Goal: Transaction & Acquisition: Purchase product/service

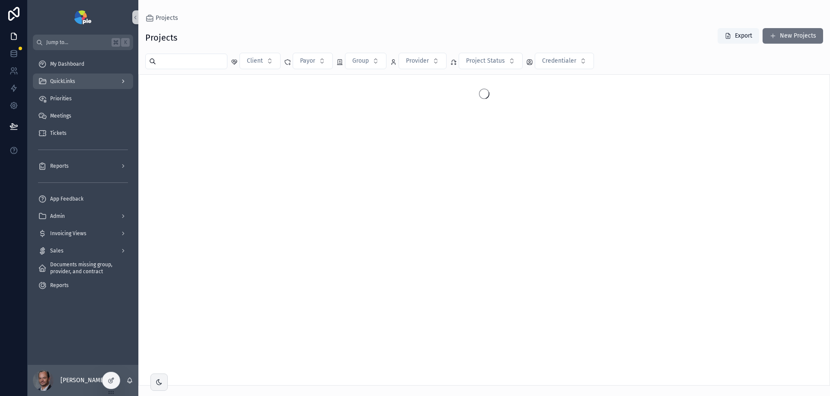
click at [87, 82] on div "QuickLinks" at bounding box center [83, 81] width 90 height 14
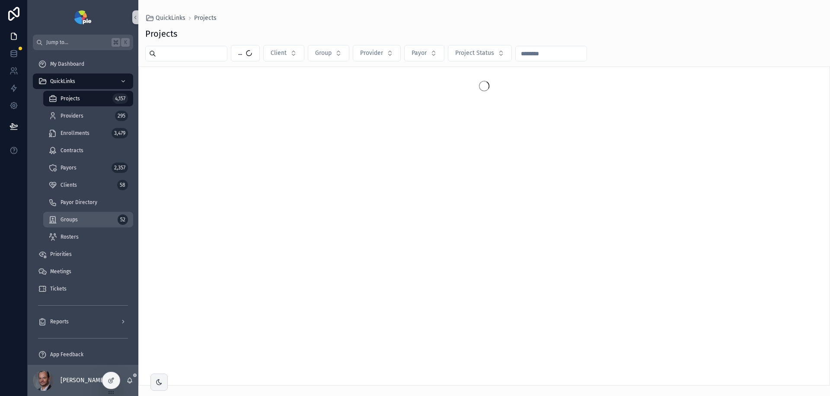
click at [79, 215] on div "Groups 52" at bounding box center [88, 220] width 80 height 14
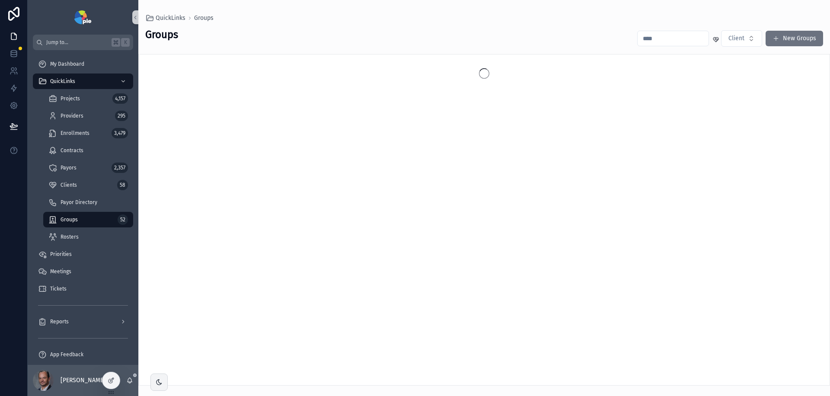
click at [679, 39] on input "text" at bounding box center [673, 38] width 71 height 12
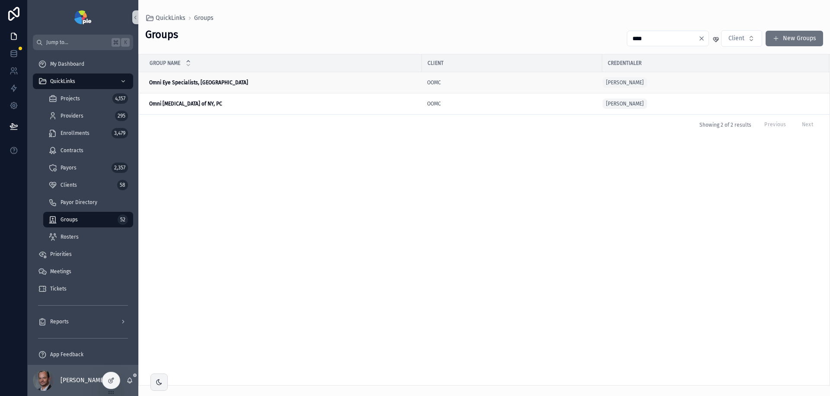
type input "****"
click at [192, 85] on strong "Omni Eye Specialists, [GEOGRAPHIC_DATA]" at bounding box center [198, 83] width 99 height 6
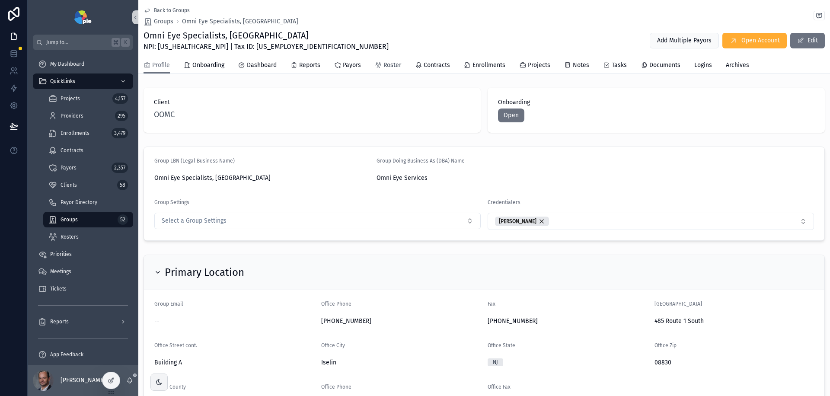
click at [386, 68] on span "Roster" at bounding box center [393, 65] width 18 height 9
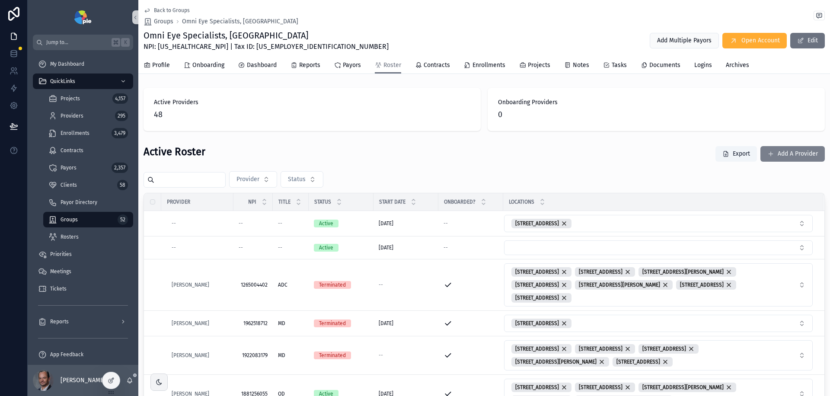
click at [792, 154] on button "Add A Provider" at bounding box center [793, 154] width 64 height 16
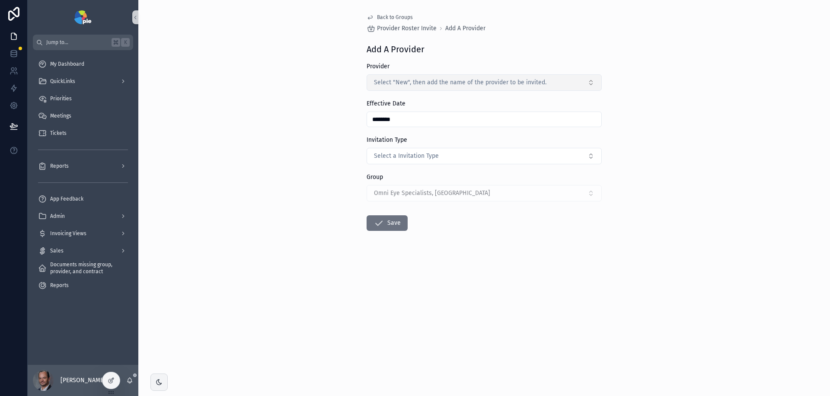
click at [567, 90] on button "Select "New", then add the name of the provider to be invited." at bounding box center [484, 82] width 235 height 16
click at [318, 112] on div "Back to Groups Provider Roster Invite Add A Provider Add A Provider Provider Se…" at bounding box center [484, 198] width 692 height 396
click at [430, 84] on span "Select "New", then add the name of the provider to be invited." at bounding box center [460, 82] width 173 height 9
click at [314, 150] on div "Back to Groups Provider Roster Invite Add A Provider Add A Provider Provider Se…" at bounding box center [484, 198] width 692 height 396
click at [492, 78] on span "Select "New", then add the name of the provider to be invited." at bounding box center [460, 82] width 173 height 9
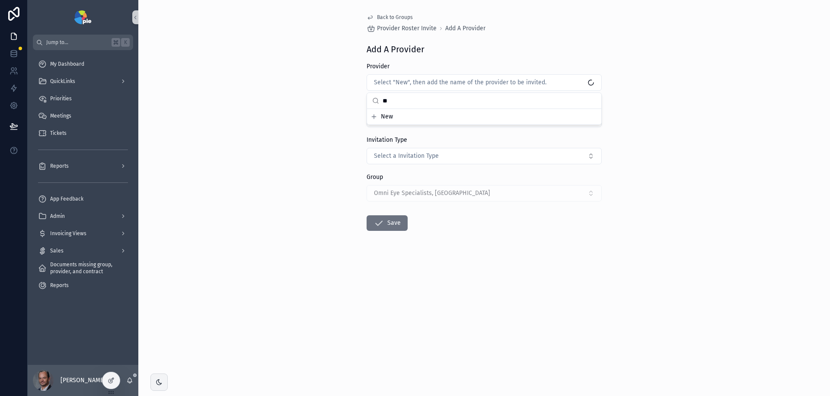
type input "*"
type input "***"
click at [388, 145] on span "[PERSON_NAME]" at bounding box center [394, 145] width 45 height 9
click at [413, 82] on button "[PERSON_NAME]" at bounding box center [484, 82] width 235 height 16
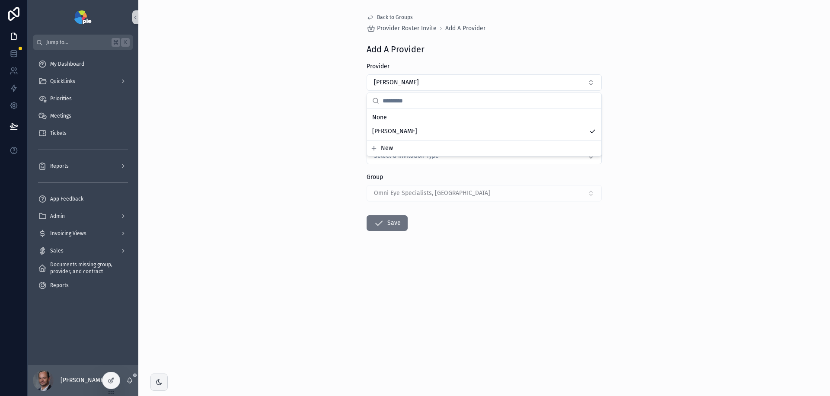
click at [333, 163] on div "Back to Groups Provider Roster Invite Add A Provider Add A Provider Provider [P…" at bounding box center [484, 198] width 692 height 396
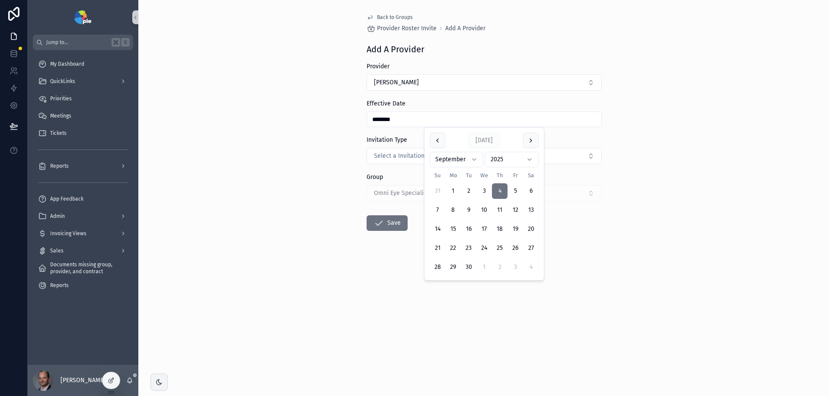
drag, startPoint x: 416, startPoint y: 116, endPoint x: 343, endPoint y: 110, distance: 74.2
click at [343, 110] on div "Back to Groups Provider Roster Invite Add A Provider Add A Provider Provider [P…" at bounding box center [484, 198] width 692 height 396
click at [401, 123] on input "********" at bounding box center [484, 119] width 234 height 12
click at [402, 156] on span "Select a Invitation Type" at bounding box center [406, 156] width 65 height 9
click at [417, 193] on div "Provider" at bounding box center [484, 190] width 231 height 13
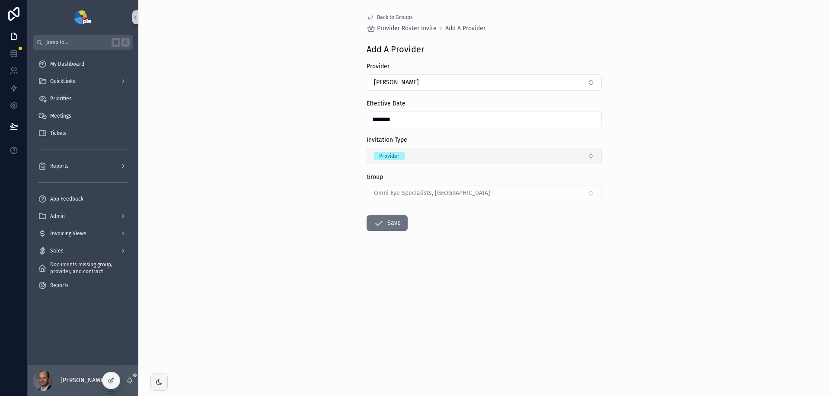
click at [411, 156] on button "Provider" at bounding box center [484, 156] width 235 height 16
click at [408, 215] on div "Contact" at bounding box center [484, 216] width 231 height 13
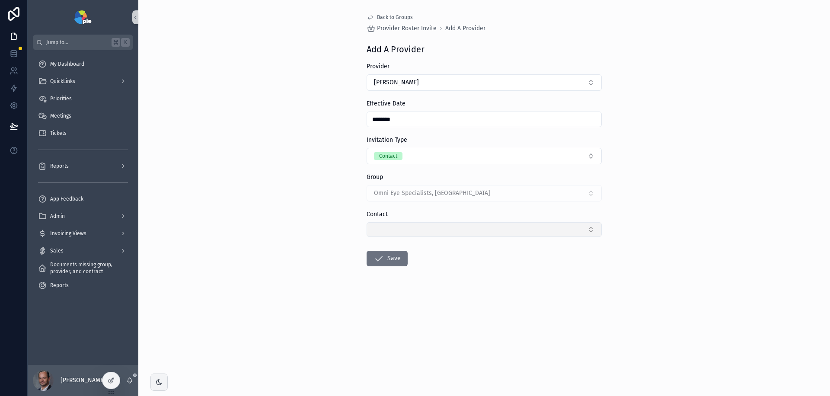
click at [417, 228] on button "Select Button" at bounding box center [484, 229] width 235 height 15
click at [673, 195] on div "Back to Groups Provider Roster Invite Add A Provider Add A Provider Provider [P…" at bounding box center [484, 198] width 692 height 396
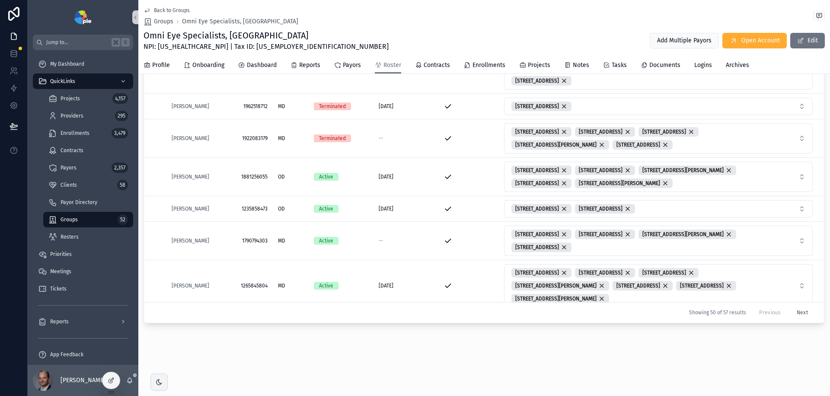
scroll to position [154, 0]
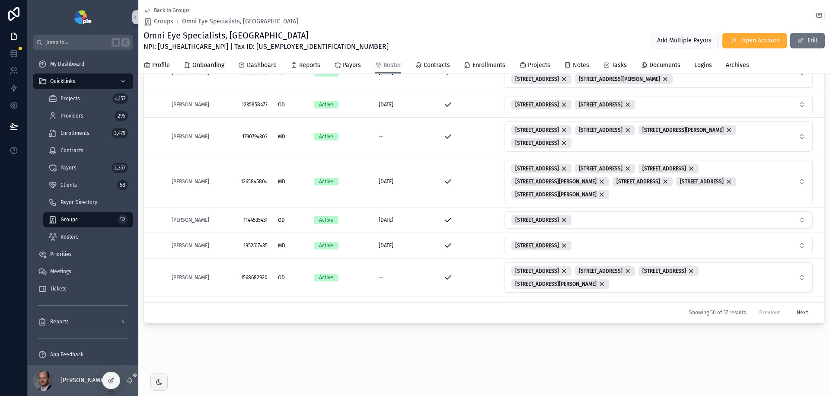
click at [791, 360] on div "Back to Groups Groups Omni Eye Specialists, [GEOGRAPHIC_DATA] Omni Eye Speciali…" at bounding box center [484, 115] width 692 height 564
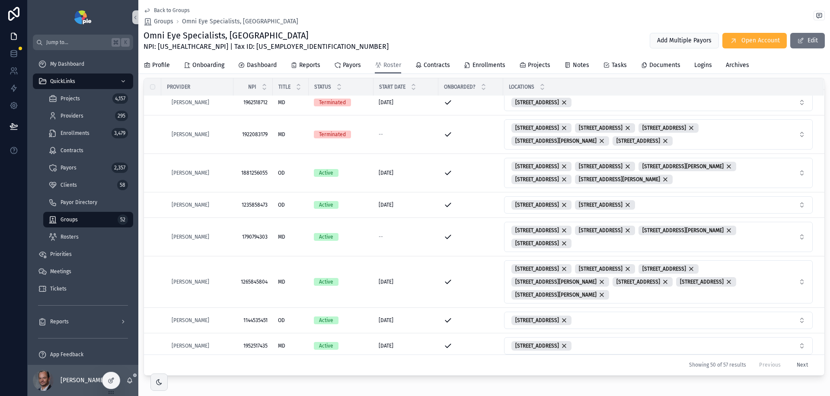
scroll to position [210, 0]
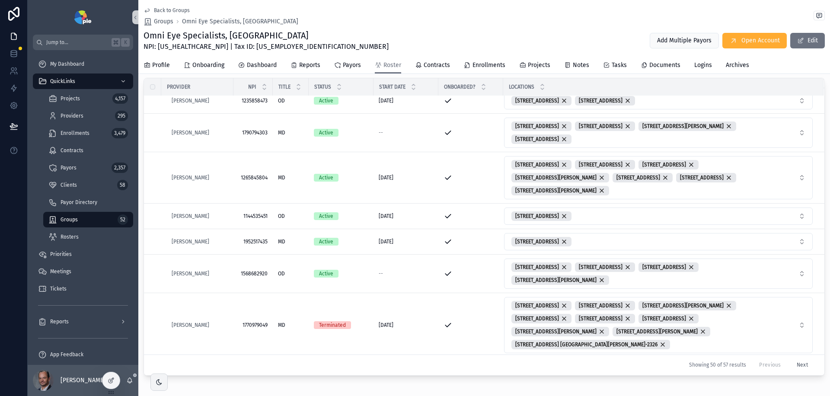
click at [810, 382] on div "Active Providers 48 Onboarding Providers 0 Active Roster Export Add A Provider …" at bounding box center [484, 181] width 692 height 424
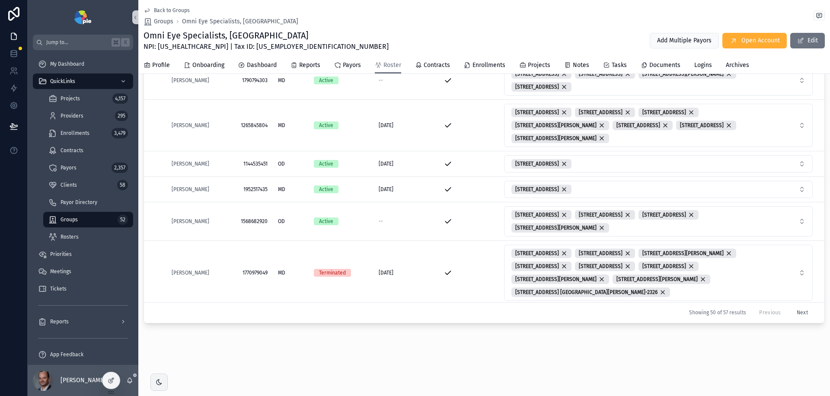
scroll to position [0, 0]
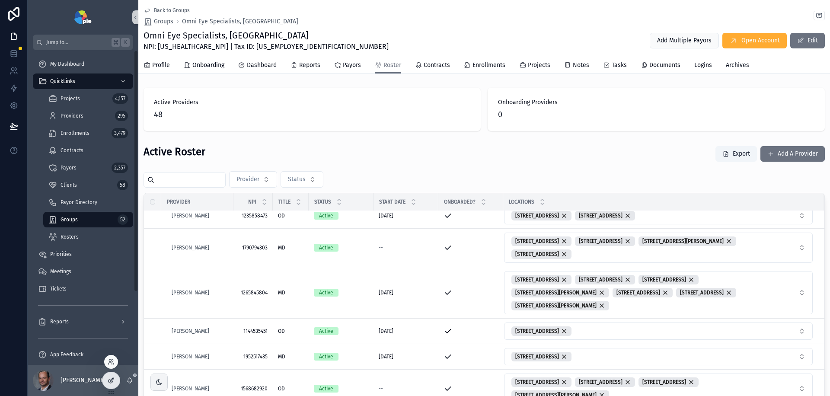
click at [112, 378] on icon at bounding box center [111, 380] width 7 height 7
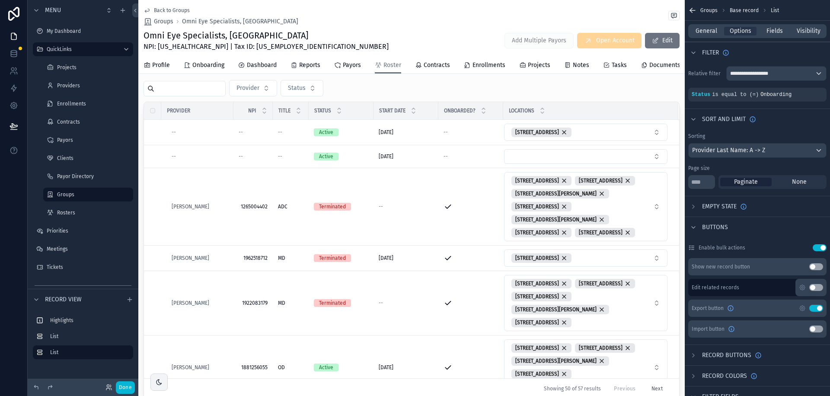
scroll to position [102, 0]
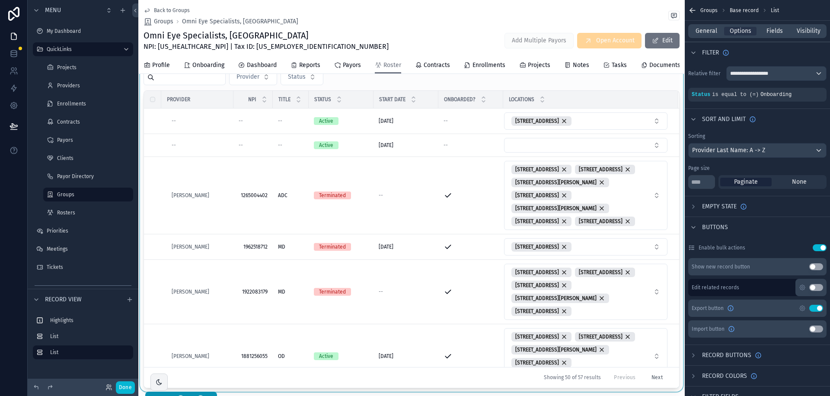
click at [669, 143] on div at bounding box center [411, 215] width 547 height 353
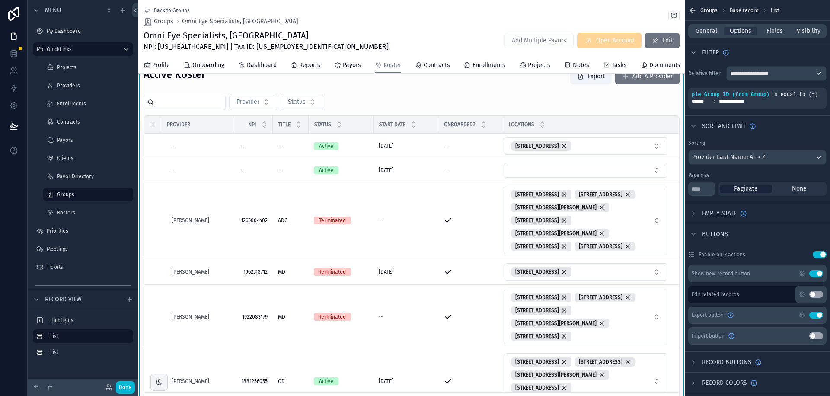
scroll to position [0, 0]
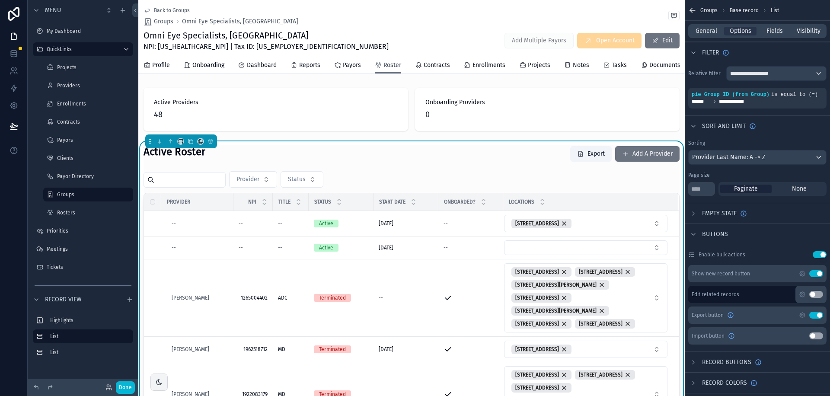
click at [400, 65] on span "Roster" at bounding box center [393, 65] width 18 height 9
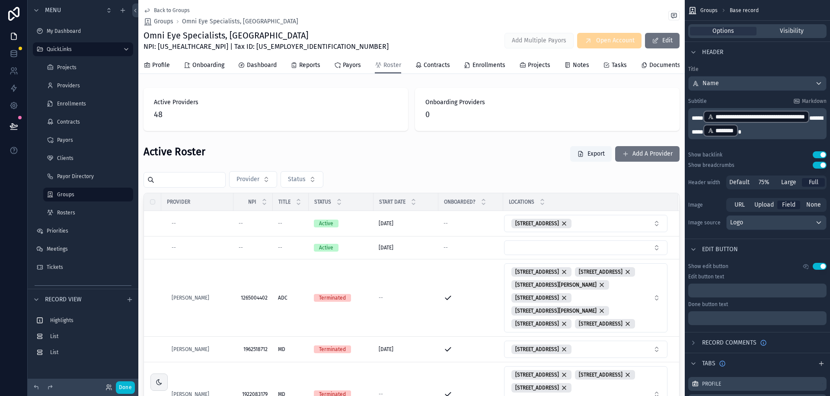
click at [120, 388] on div "Done" at bounding box center [117, 387] width 35 height 13
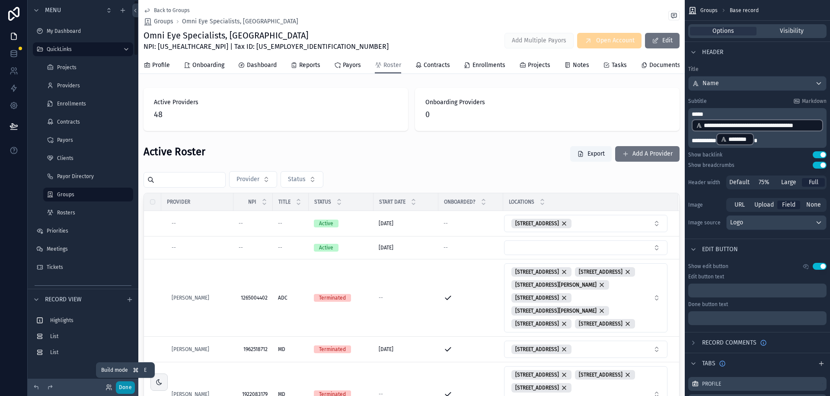
click at [126, 387] on button "Done" at bounding box center [125, 387] width 19 height 13
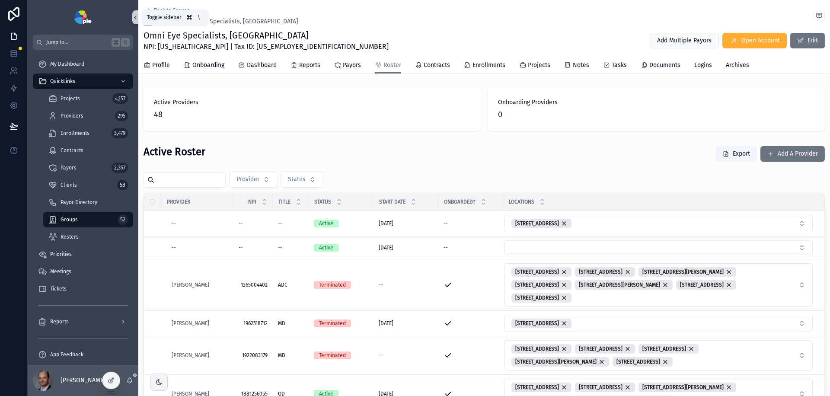
click at [135, 18] on icon at bounding box center [136, 17] width 2 height 3
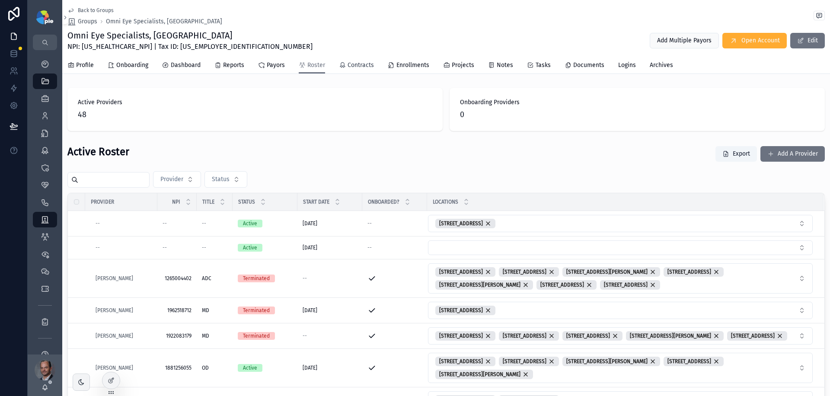
click at [367, 66] on span "Contracts" at bounding box center [361, 65] width 26 height 9
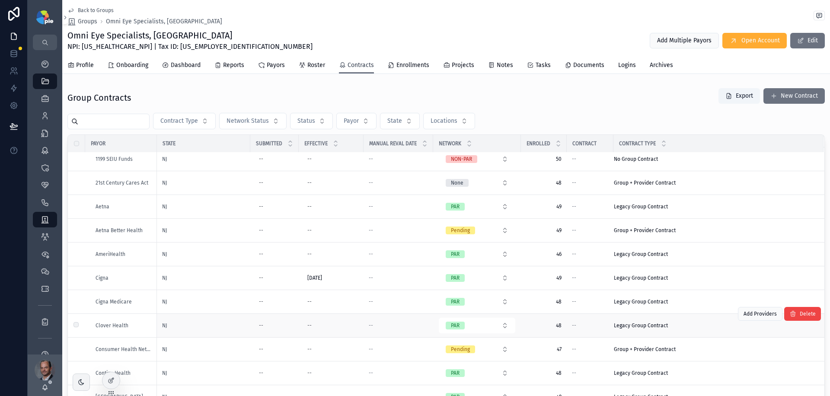
scroll to position [105, 0]
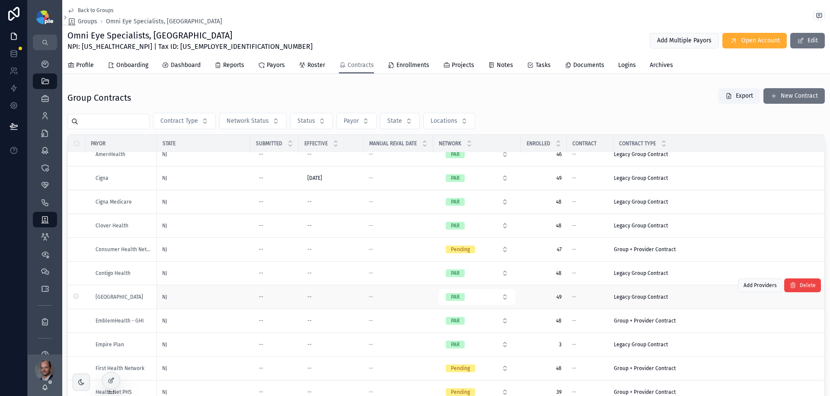
click at [207, 299] on div "NJ" at bounding box center [203, 297] width 83 height 7
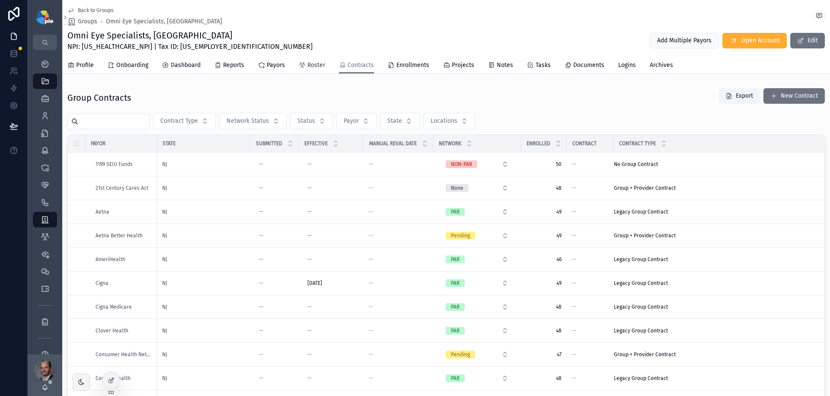
click at [317, 68] on span "Roster" at bounding box center [316, 65] width 18 height 9
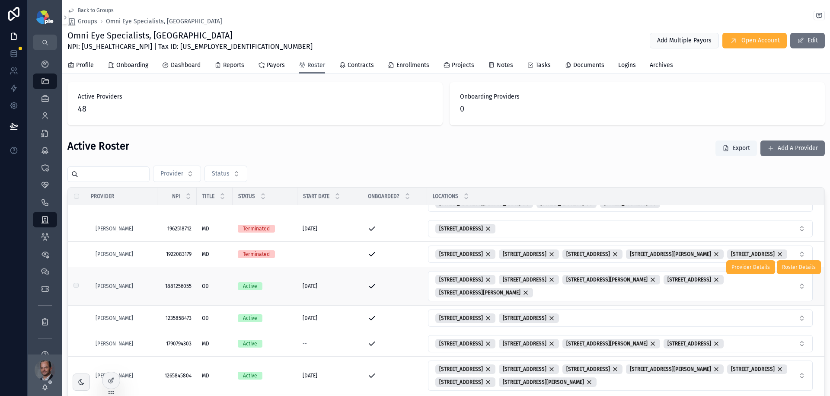
scroll to position [87, 0]
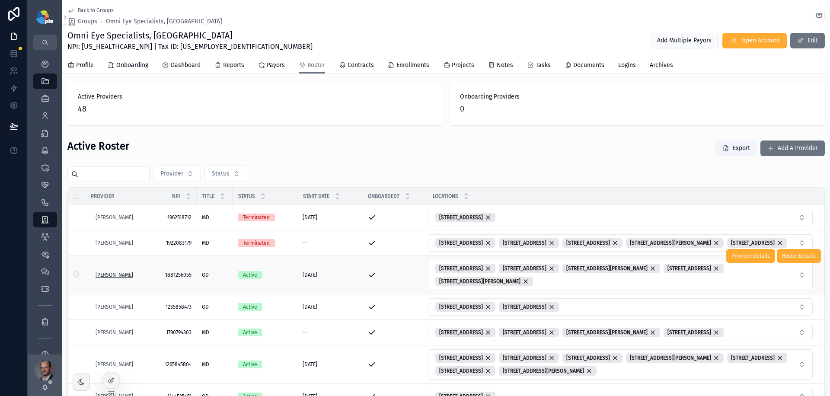
click at [110, 279] on span "[PERSON_NAME]" at bounding box center [115, 275] width 38 height 7
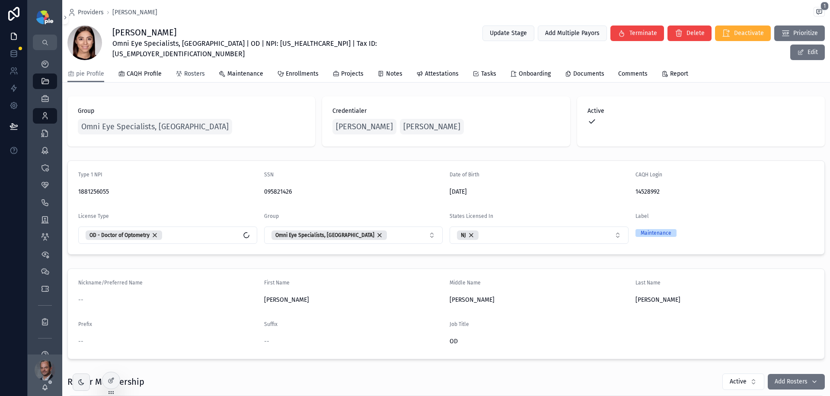
click at [189, 74] on span "Rosters" at bounding box center [194, 74] width 21 height 9
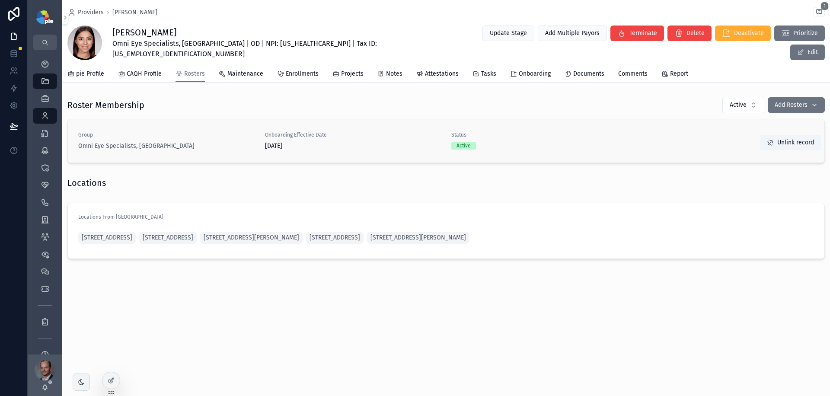
click at [610, 146] on div "Active" at bounding box center [540, 146] width 176 height 8
click at [616, 142] on div "Active" at bounding box center [540, 146] width 176 height 8
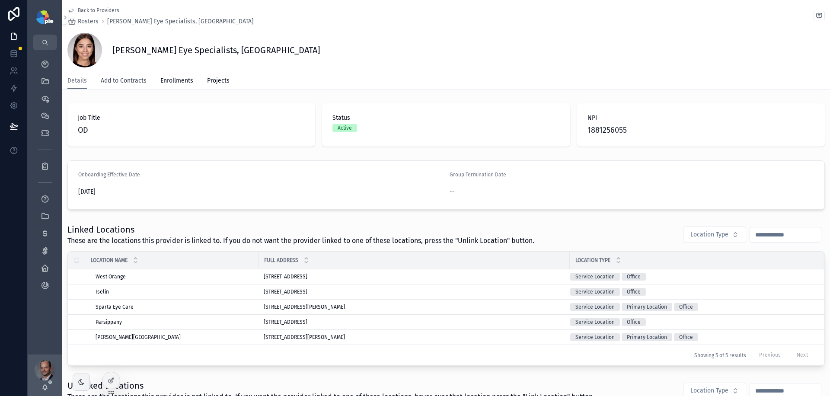
click at [130, 80] on span "Add to Contracts" at bounding box center [124, 81] width 46 height 9
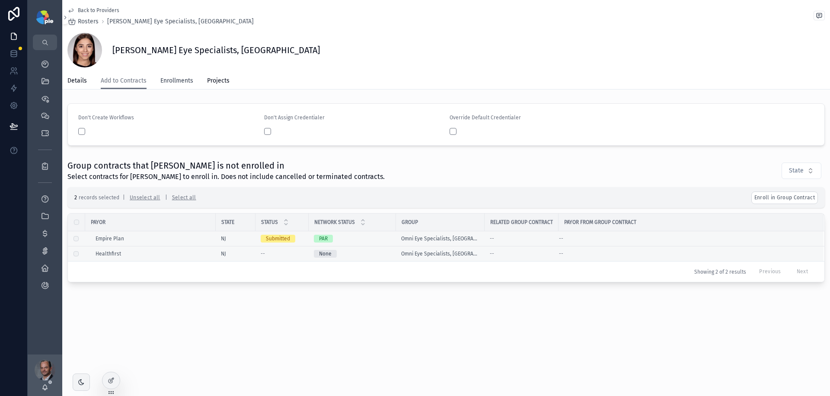
click at [178, 83] on span "Enrollments" at bounding box center [176, 81] width 33 height 9
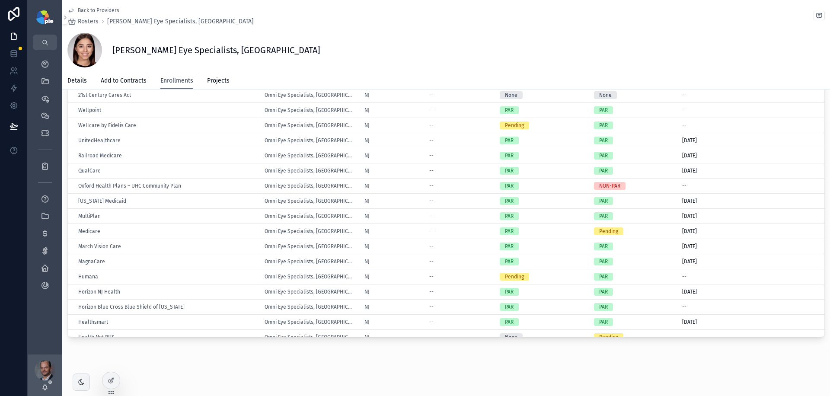
scroll to position [30, 0]
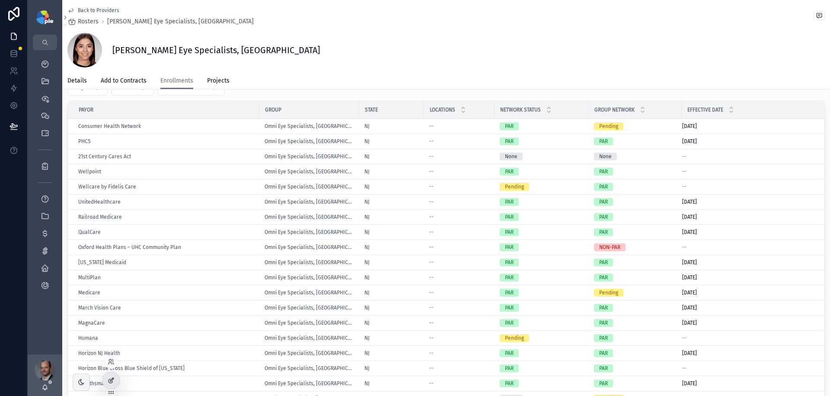
click at [115, 380] on div at bounding box center [110, 380] width 17 height 16
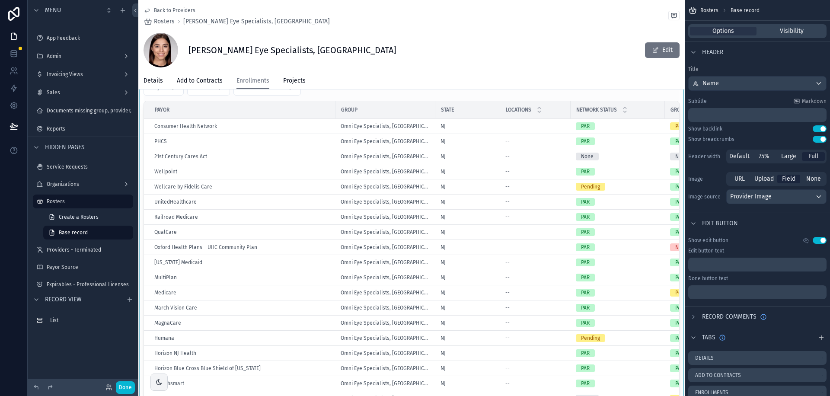
scroll to position [0, 0]
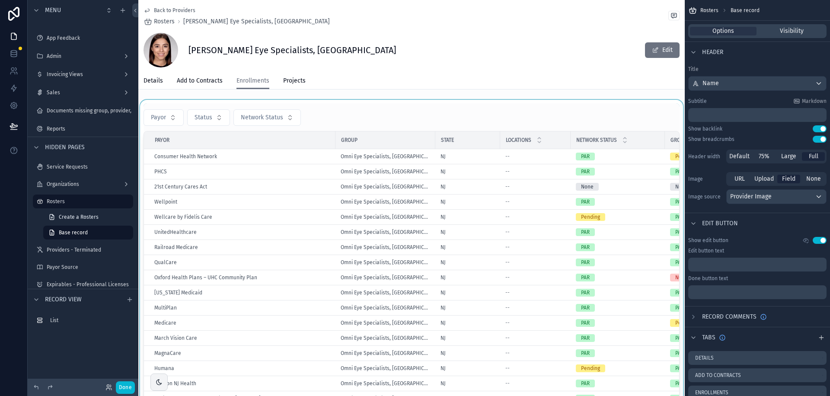
click at [548, 119] on div at bounding box center [411, 266] width 547 height 333
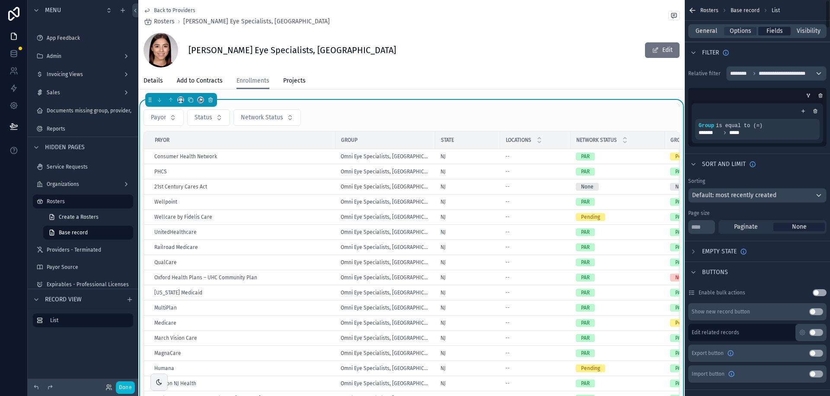
click at [772, 32] on span "Fields" at bounding box center [775, 31] width 16 height 9
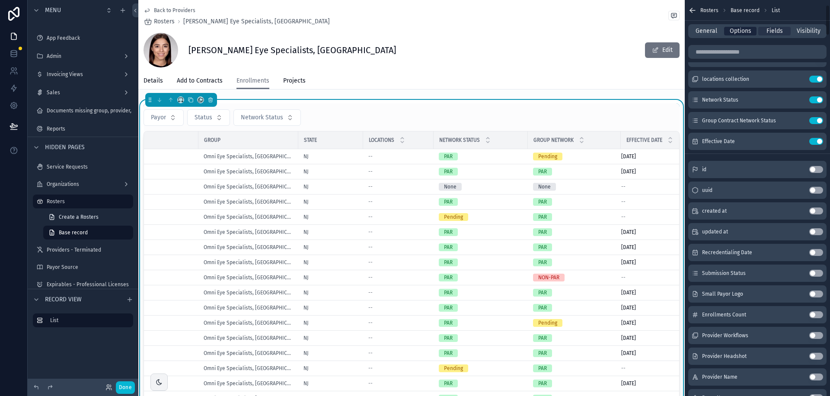
click at [743, 27] on span "Options" at bounding box center [741, 31] width 22 height 9
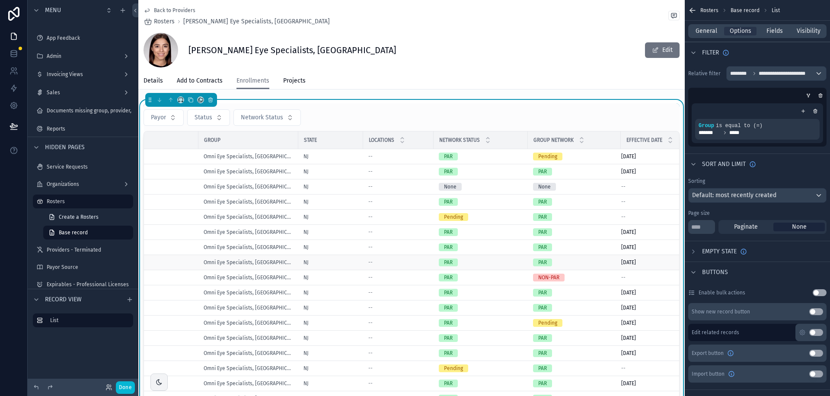
scroll to position [5, 137]
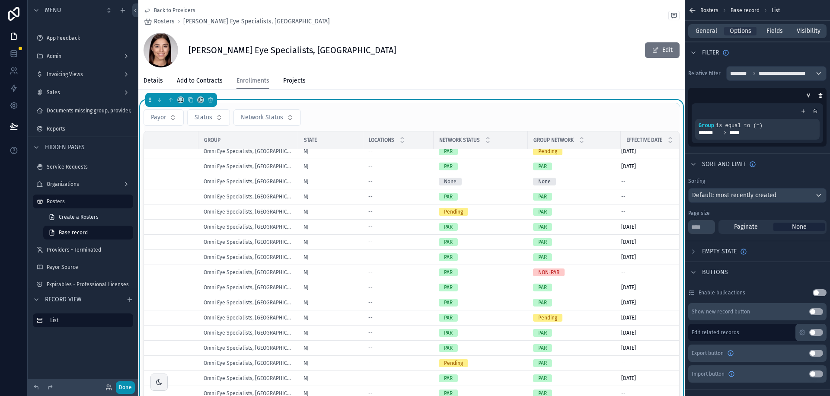
click at [128, 385] on button "Done" at bounding box center [125, 387] width 19 height 13
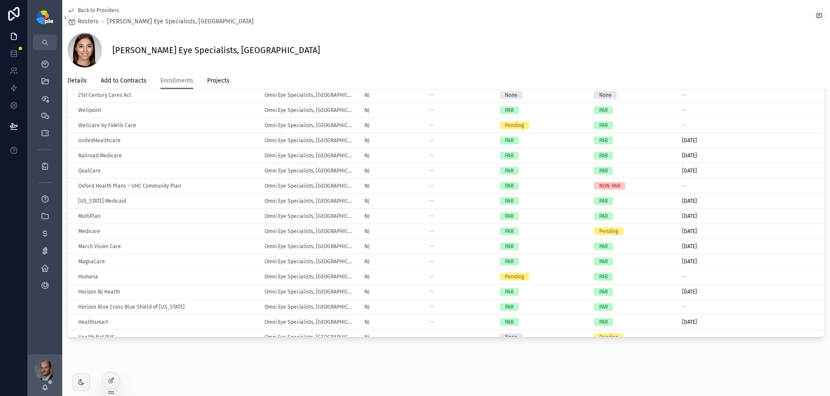
scroll to position [0, 0]
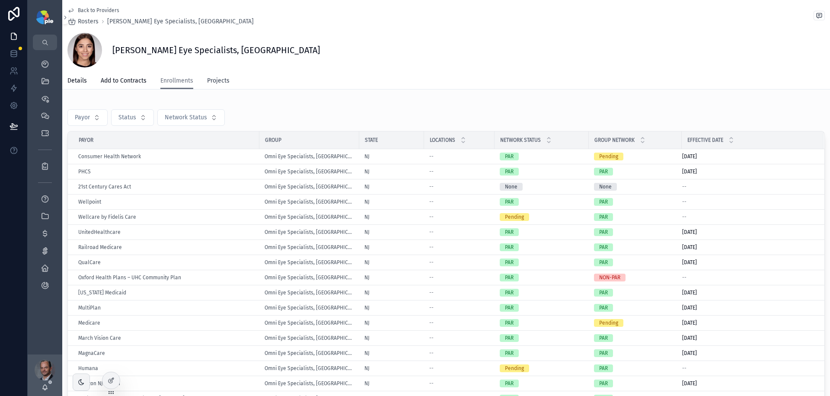
click at [212, 83] on span "Projects" at bounding box center [218, 81] width 22 height 9
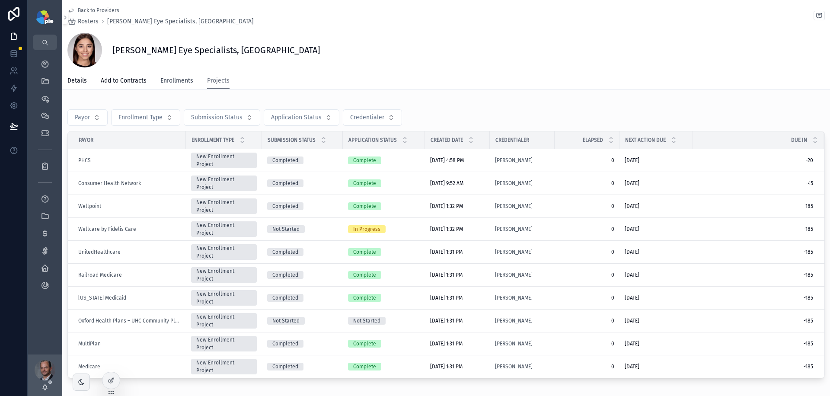
click at [178, 83] on span "Enrollments" at bounding box center [176, 81] width 33 height 9
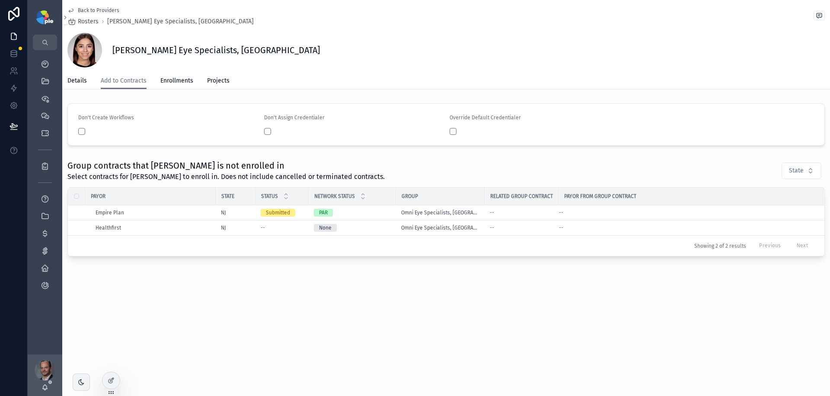
click at [116, 119] on span "Don't Create Workflows" at bounding box center [106, 118] width 56 height 6
click at [174, 108] on form "Don't Create Workflows Don't Assign Credentialer Override Default Credentialer" at bounding box center [446, 125] width 757 height 42
click at [83, 133] on button "button" at bounding box center [81, 131] width 7 height 7
click at [82, 132] on button "button" at bounding box center [81, 131] width 7 height 7
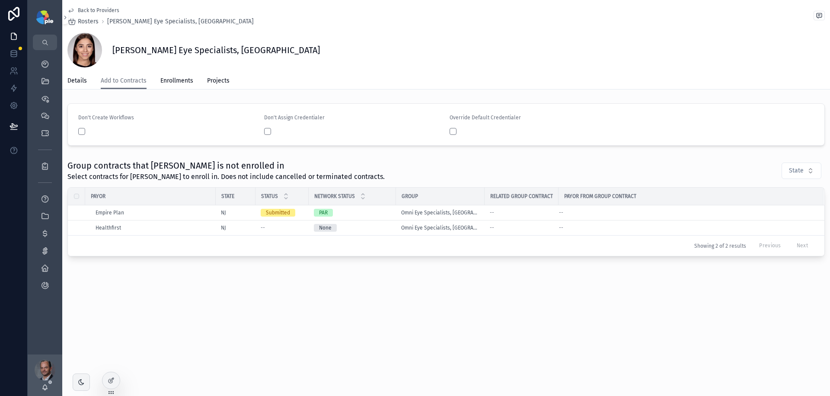
click at [180, 153] on div "Don't Create Workflows Don't Assign Credentialer Override Default Credentialer …" at bounding box center [446, 180] width 768 height 160
click at [85, 83] on span "Details" at bounding box center [76, 81] width 19 height 9
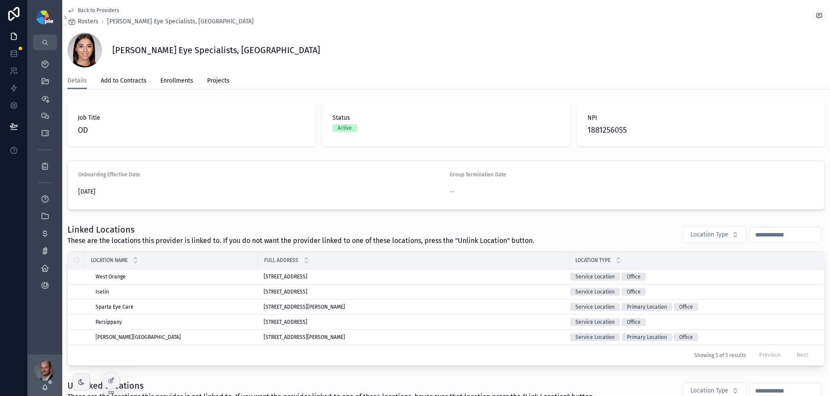
click at [101, 12] on span "Back to Providers" at bounding box center [99, 10] width 42 height 7
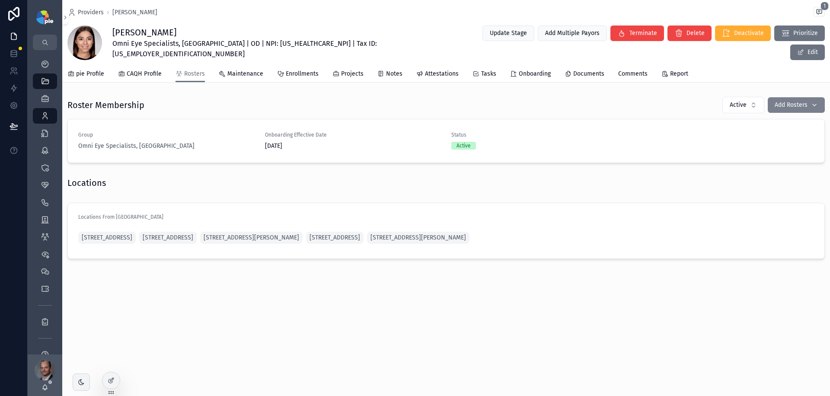
click at [791, 104] on span "Add Rosters" at bounding box center [791, 105] width 33 height 9
click at [504, 108] on div "Roster Membership Active Add Rosters" at bounding box center [446, 104] width 758 height 17
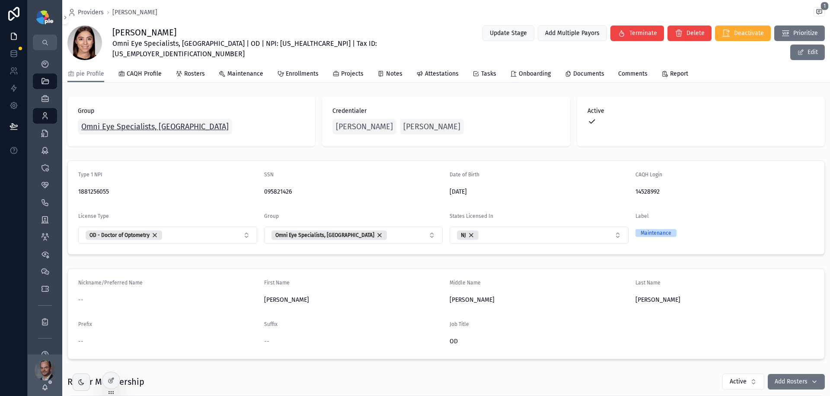
click at [139, 126] on span "Omni Eye Specialists, [GEOGRAPHIC_DATA]" at bounding box center [154, 127] width 147 height 12
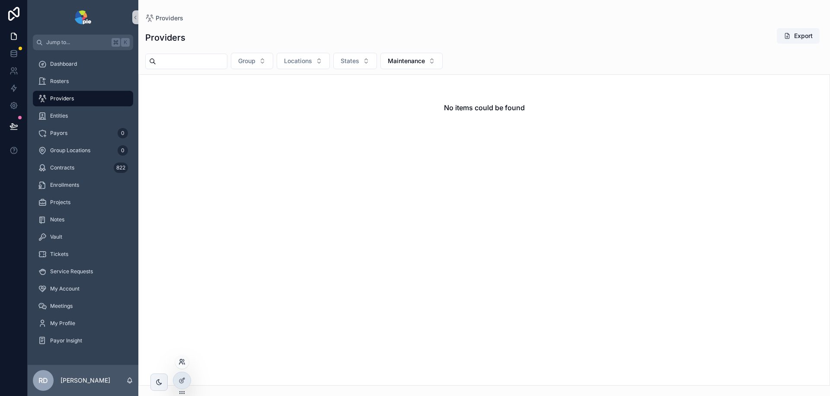
click at [183, 365] on icon at bounding box center [182, 362] width 7 height 7
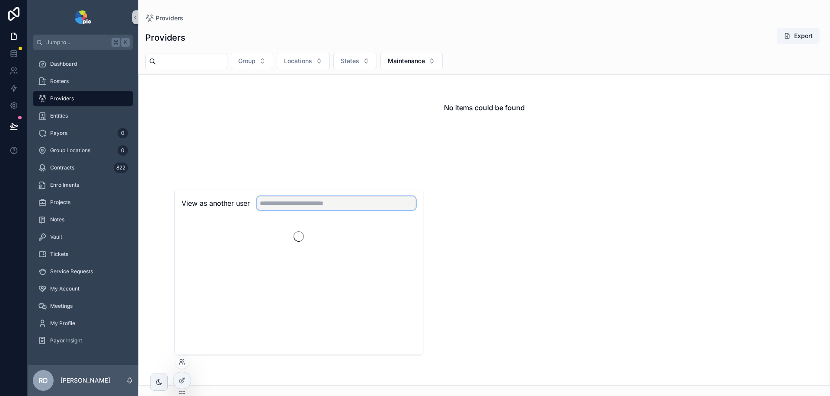
click at [293, 201] on input "text" at bounding box center [336, 203] width 159 height 14
type input "****"
click at [401, 235] on button "Select" at bounding box center [405, 235] width 22 height 13
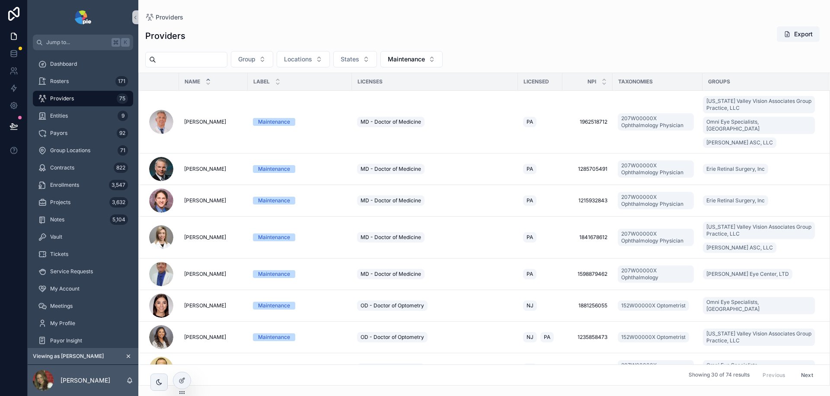
click at [733, 28] on div "Providers Export" at bounding box center [484, 36] width 678 height 20
click at [77, 258] on div "Tickets" at bounding box center [83, 254] width 90 height 14
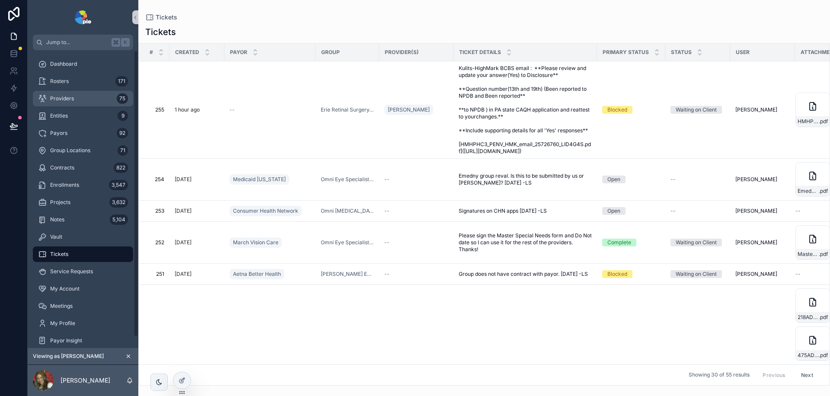
click at [95, 96] on div "Providers 75" at bounding box center [83, 99] width 90 height 14
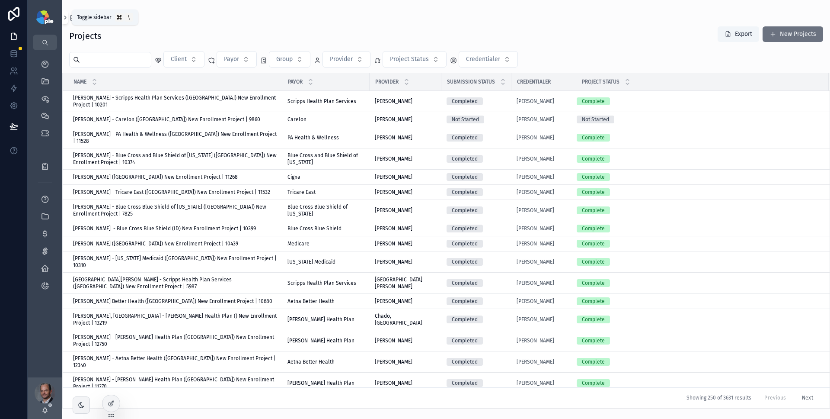
click at [66, 19] on icon at bounding box center [65, 17] width 6 height 6
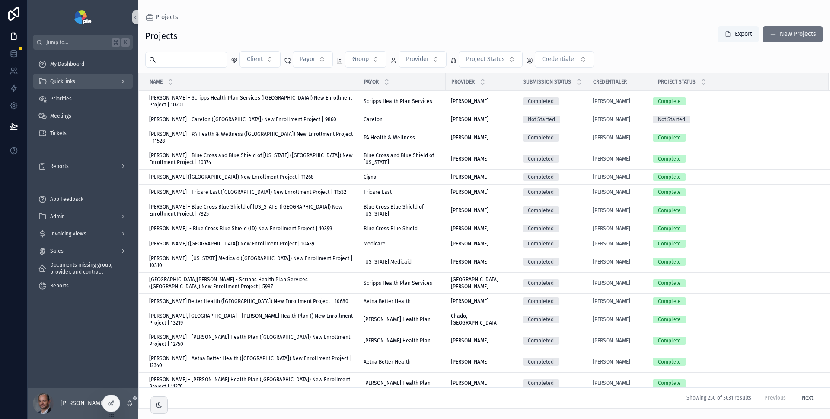
click at [78, 84] on div "QuickLinks" at bounding box center [83, 81] width 90 height 14
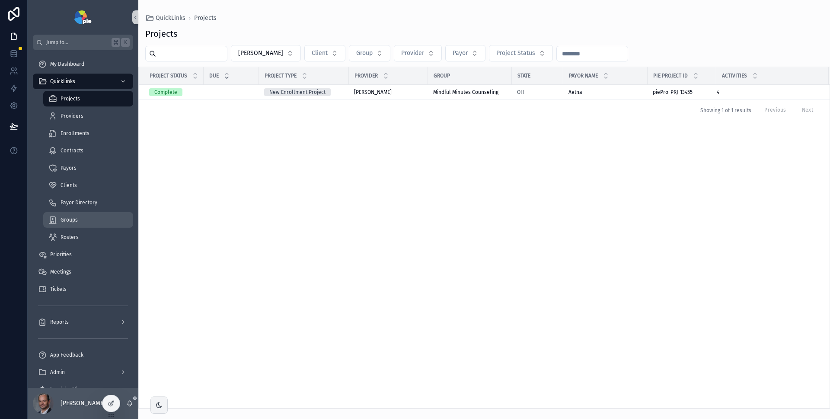
click at [85, 220] on div "Groups" at bounding box center [88, 220] width 80 height 14
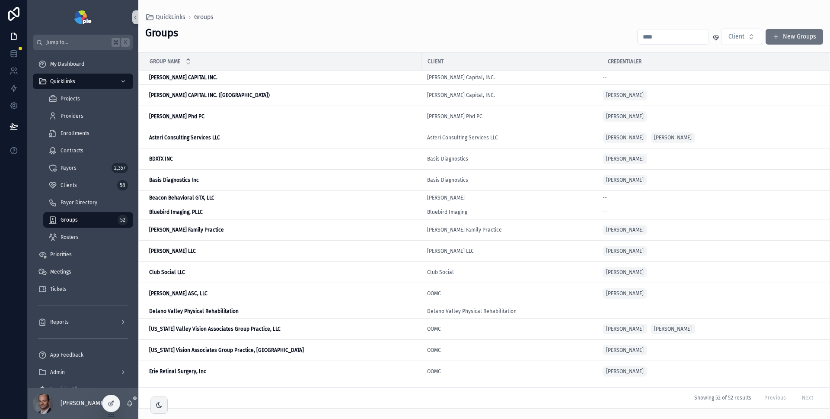
click at [669, 41] on input "text" at bounding box center [673, 37] width 71 height 12
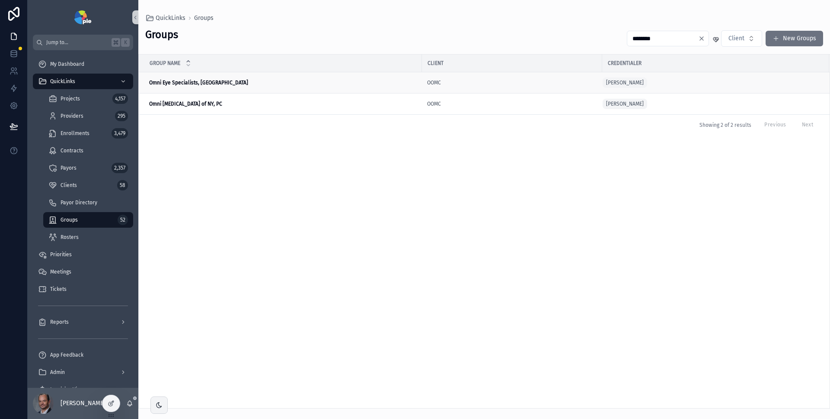
type input "********"
click at [231, 82] on div "Omni Eye Specialists, PA Omni Eye Specialists, [GEOGRAPHIC_DATA]" at bounding box center [283, 82] width 268 height 7
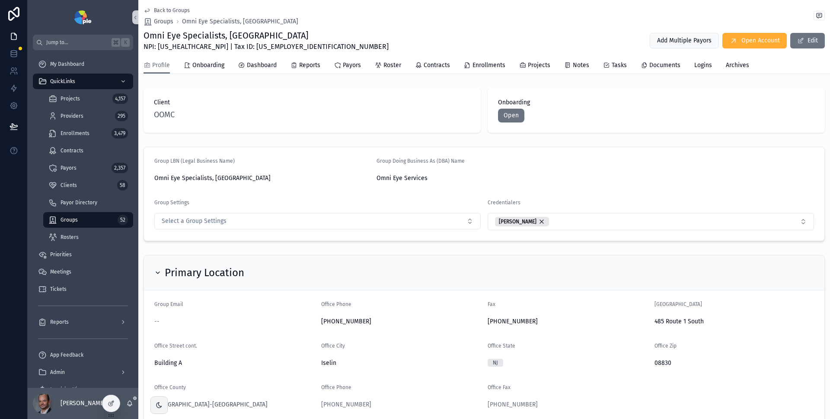
click at [471, 32] on div "Omni Eye Specialists, PA NPI: 1376593863 | Tax ID: 22-3587595 Add Multiple Payo…" at bounding box center [485, 40] width 682 height 22
click at [135, 16] on icon at bounding box center [135, 17] width 6 height 6
click at [182, 18] on span "Omni Eye Specialists, [GEOGRAPHIC_DATA]" at bounding box center [240, 21] width 116 height 9
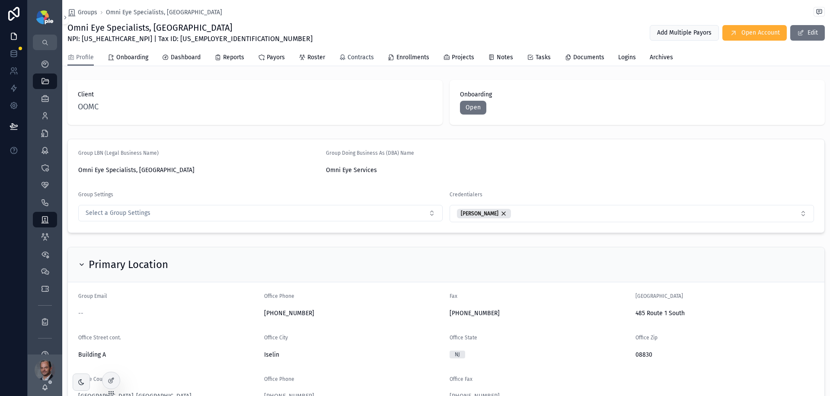
click at [352, 58] on span "Contracts" at bounding box center [361, 57] width 26 height 9
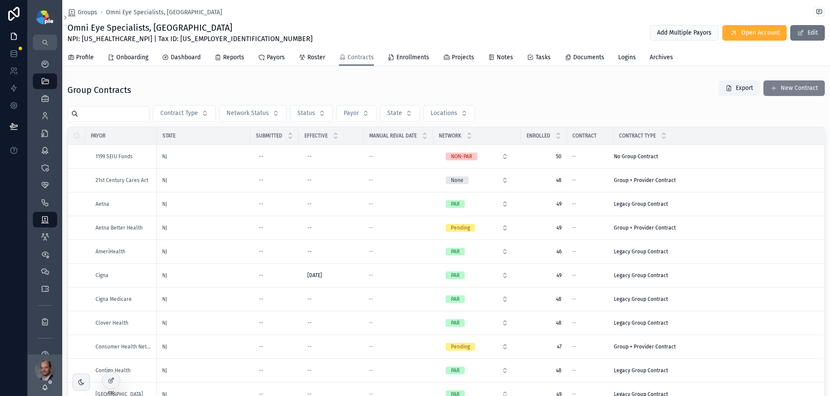
click at [780, 86] on button "New Contract" at bounding box center [794, 88] width 61 height 16
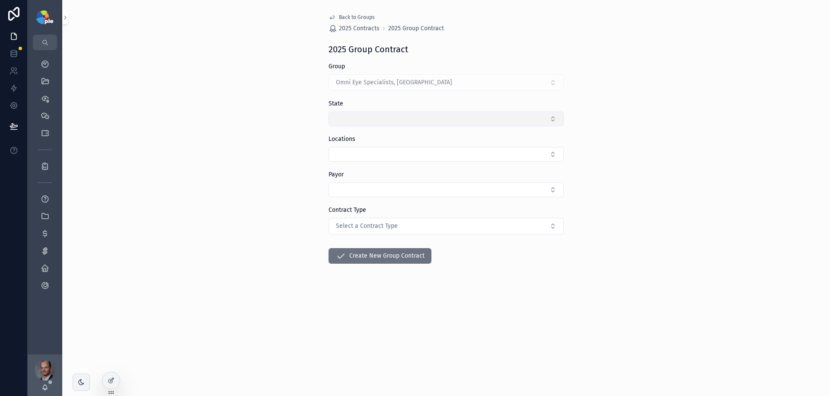
click at [476, 123] on button "Select Button" at bounding box center [446, 119] width 235 height 15
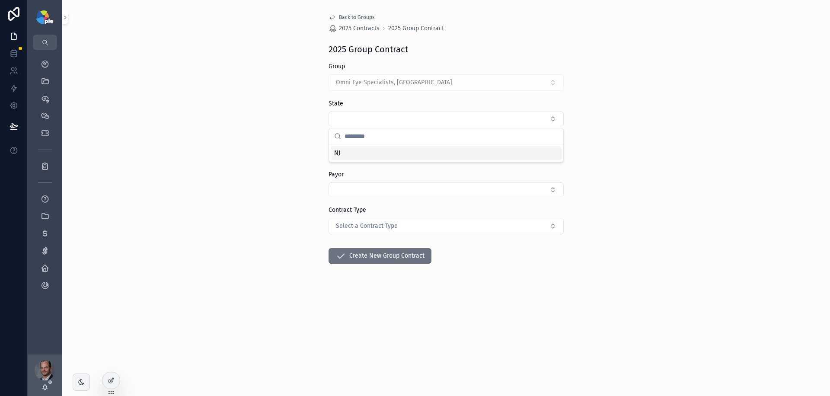
click at [395, 154] on div "NJ" at bounding box center [446, 153] width 231 height 14
click at [379, 157] on button "Select Button" at bounding box center [446, 156] width 235 height 15
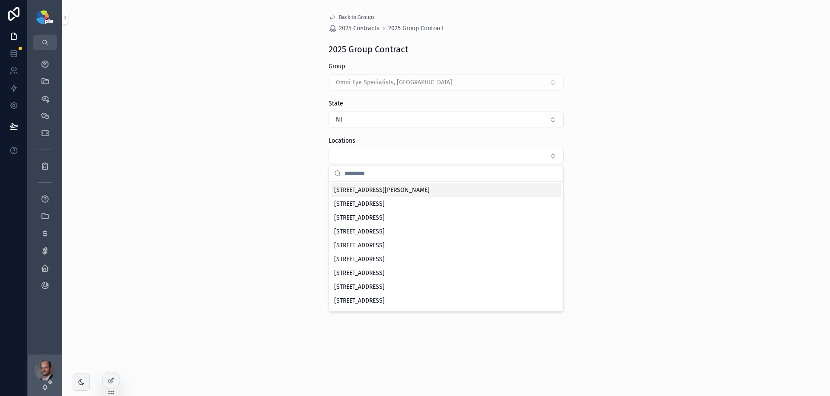
click at [396, 194] on span "[STREET_ADDRESS][PERSON_NAME]" at bounding box center [382, 190] width 96 height 9
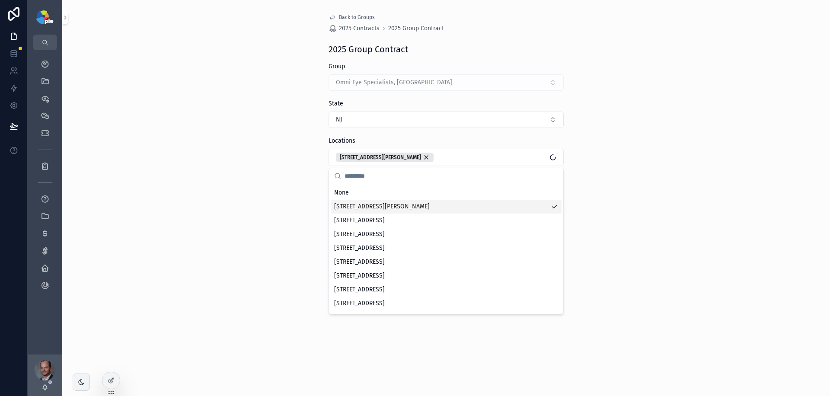
click at [392, 208] on span "[STREET_ADDRESS][PERSON_NAME]" at bounding box center [382, 206] width 96 height 9
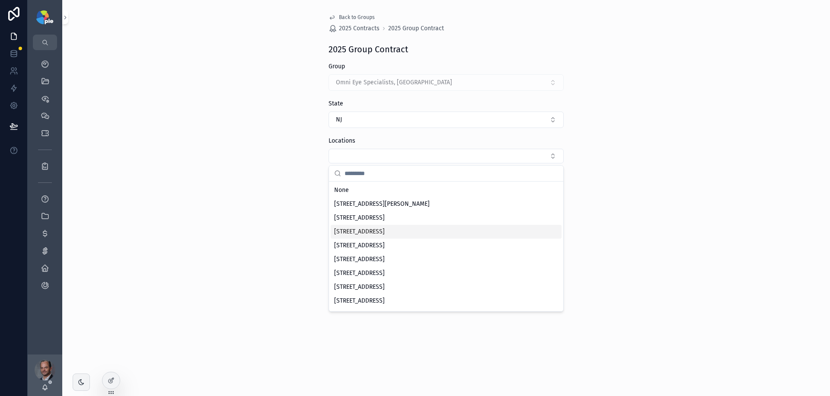
click at [385, 228] on span "[STREET_ADDRESS]" at bounding box center [359, 231] width 51 height 9
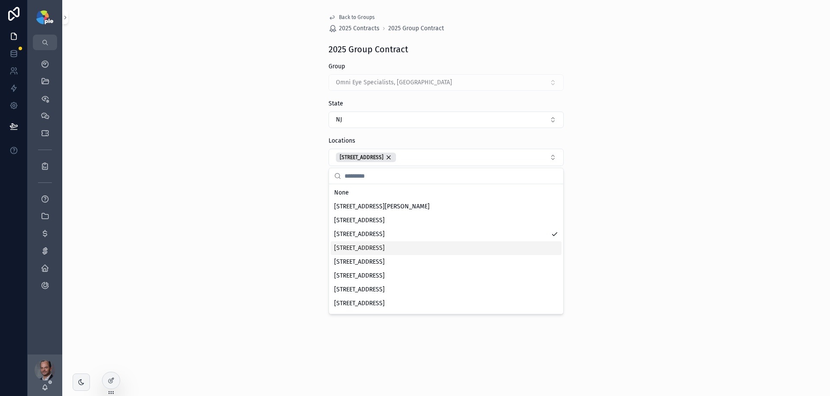
click at [385, 246] on span "[STREET_ADDRESS]" at bounding box center [359, 248] width 51 height 9
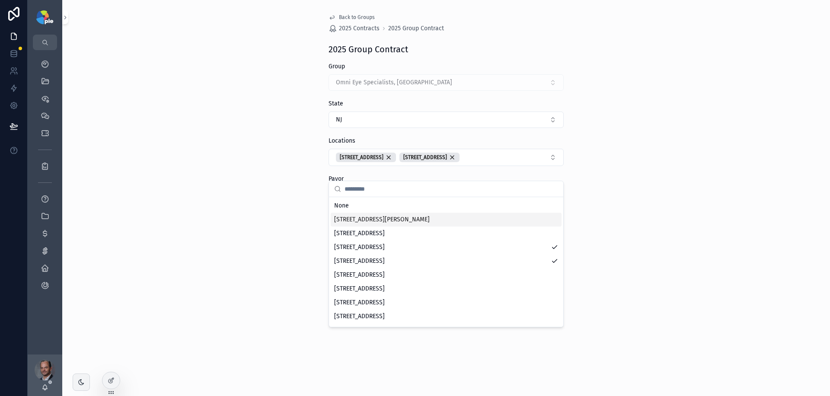
click at [403, 225] on div "[STREET_ADDRESS][PERSON_NAME]" at bounding box center [446, 220] width 231 height 14
click at [385, 271] on span "[STREET_ADDRESS]" at bounding box center [359, 275] width 51 height 9
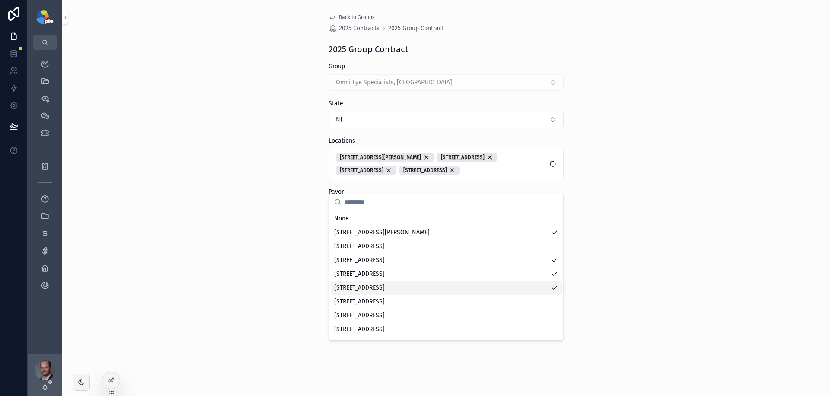
click at [385, 290] on span "[STREET_ADDRESS]" at bounding box center [359, 288] width 51 height 9
click at [637, 276] on div "Back to Groups 2025 Contracts 2025 Group Contract 2025 Group Contract Group Omn…" at bounding box center [446, 198] width 768 height 396
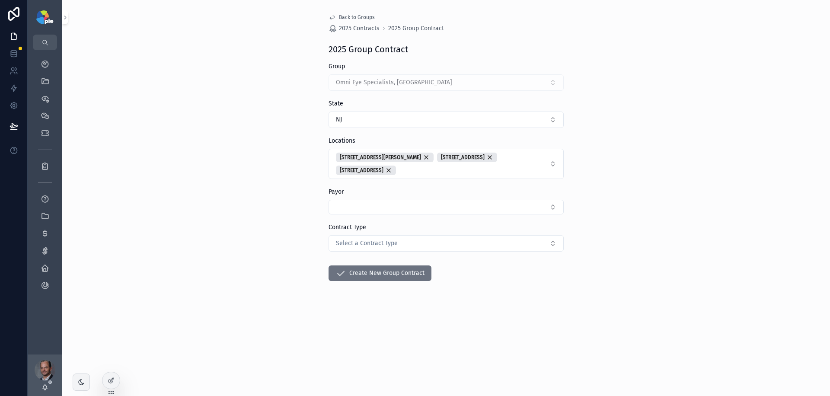
click at [647, 137] on div "Back to Groups 2025 Contracts 2025 Group Contract 2025 Group Contract Group Omn…" at bounding box center [446, 198] width 768 height 396
click at [412, 205] on button "Select Button" at bounding box center [446, 207] width 235 height 15
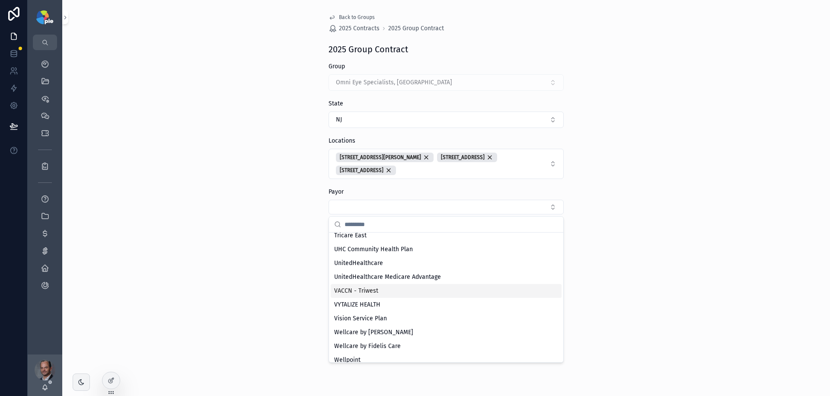
scroll to position [898, 0]
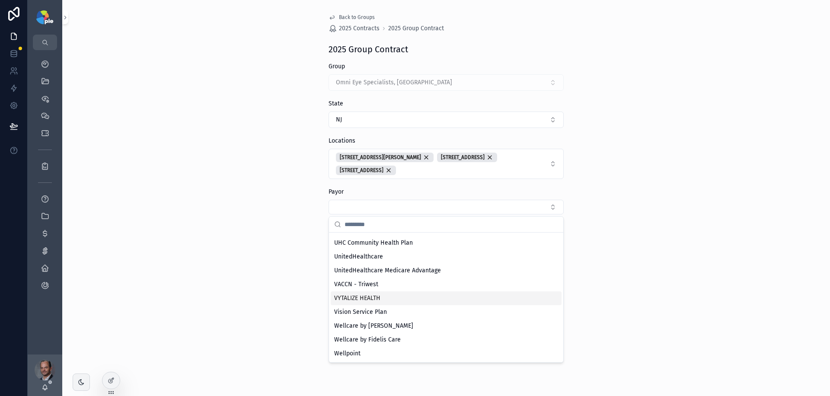
click at [446, 296] on div "VYTALIZE HEALTH" at bounding box center [446, 298] width 231 height 14
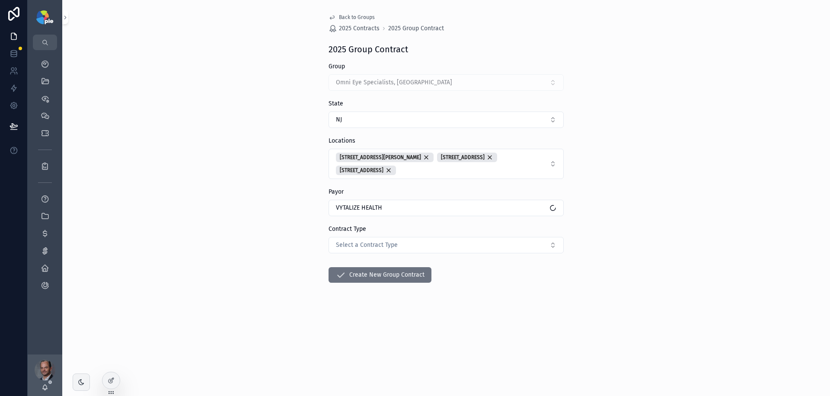
click at [307, 237] on div "Back to Groups 2025 Contracts 2025 Group Contract 2025 Group Contract Group Omn…" at bounding box center [446, 198] width 768 height 396
click at [370, 244] on span "Select a Contract Type" at bounding box center [367, 245] width 62 height 9
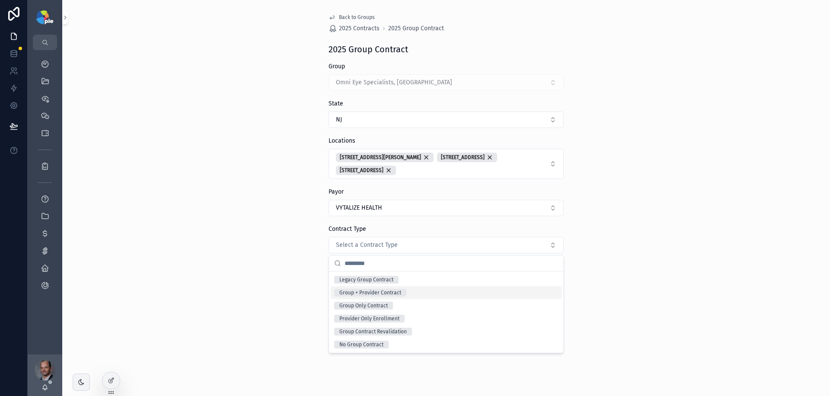
click at [405, 294] on div "Group + Provider Contract" at bounding box center [446, 292] width 231 height 13
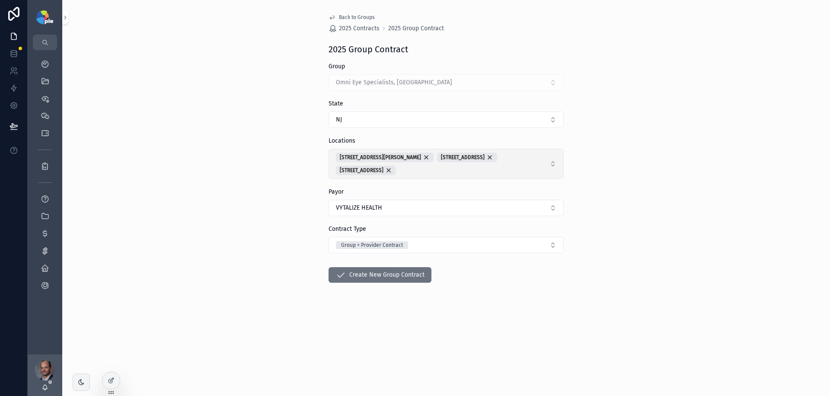
click at [510, 163] on span "2 Executive Dr., Fort Lee, NJ 07024 701 Route 73 N, Suite 3, Marlton, NJ 08053 …" at bounding box center [441, 164] width 210 height 22
click at [612, 222] on div "Back to Groups 2025 Contracts 2025 Group Contract 2025 Group Contract Group Omn…" at bounding box center [446, 198] width 768 height 396
click at [554, 176] on button "2 Executive Dr., Fort Lee, NJ 07024 701 Route 73 N, Suite 3, Marlton, NJ 08053 …" at bounding box center [446, 164] width 235 height 30
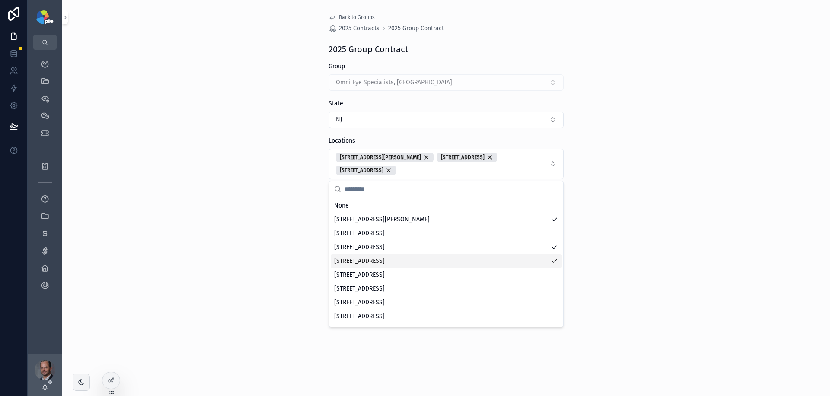
click at [678, 224] on div "Back to Groups 2025 Contracts 2025 Group Contract 2025 Group Contract Group Omn…" at bounding box center [446, 198] width 768 height 396
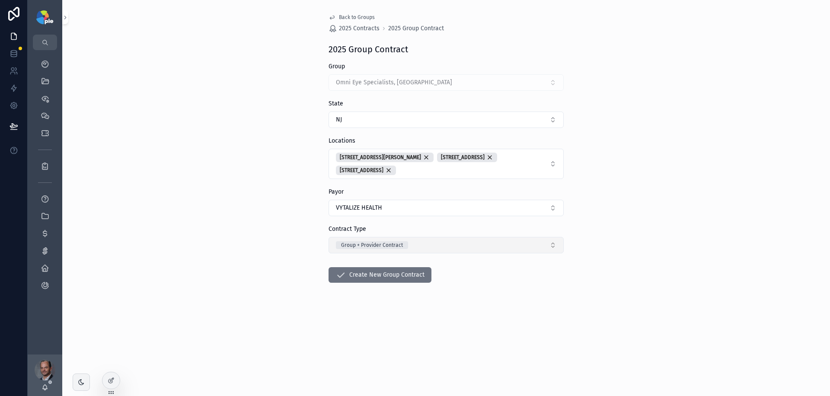
click at [457, 253] on button "Group + Provider Contract" at bounding box center [446, 245] width 235 height 16
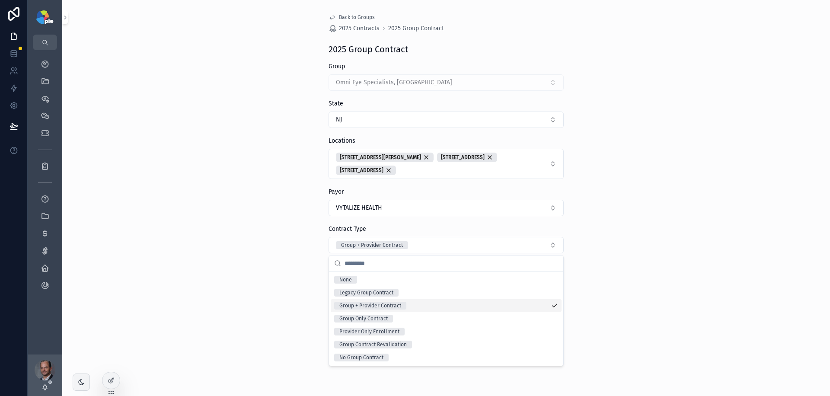
click at [592, 264] on div "Back to Groups 2025 Contracts 2025 Group Contract 2025 Group Contract Group Omn…" at bounding box center [446, 198] width 768 height 396
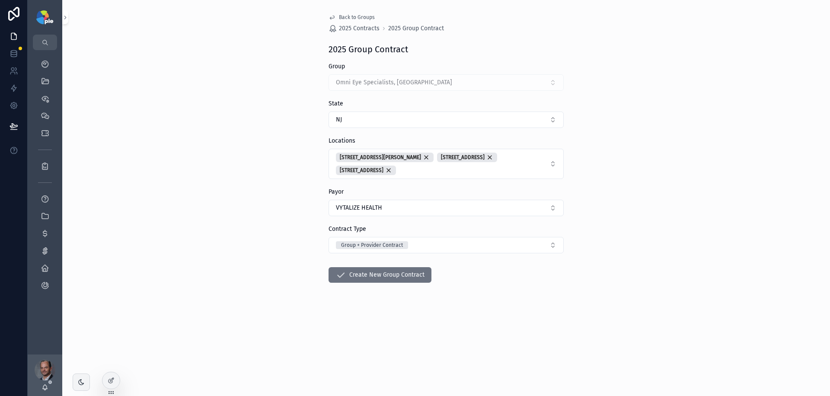
click at [592, 264] on div "Back to Groups 2025 Contracts 2025 Group Contract 2025 Group Contract Group Omn…" at bounding box center [446, 198] width 768 height 396
click at [490, 240] on button "Group + Provider Contract" at bounding box center [446, 245] width 235 height 16
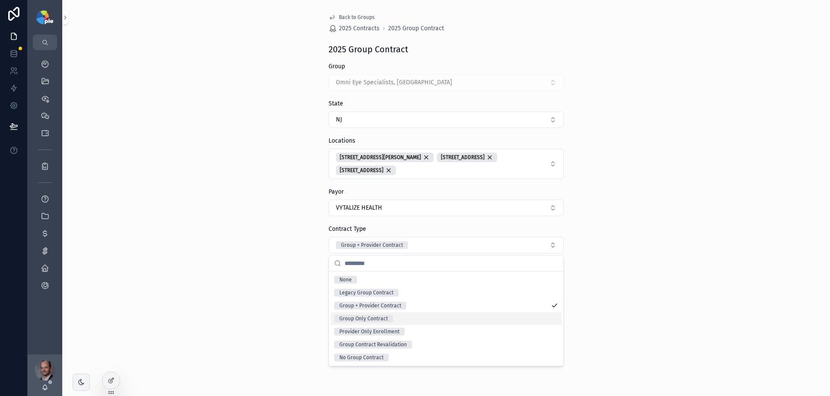
click at [454, 315] on div "Group Only Contract" at bounding box center [446, 318] width 231 height 13
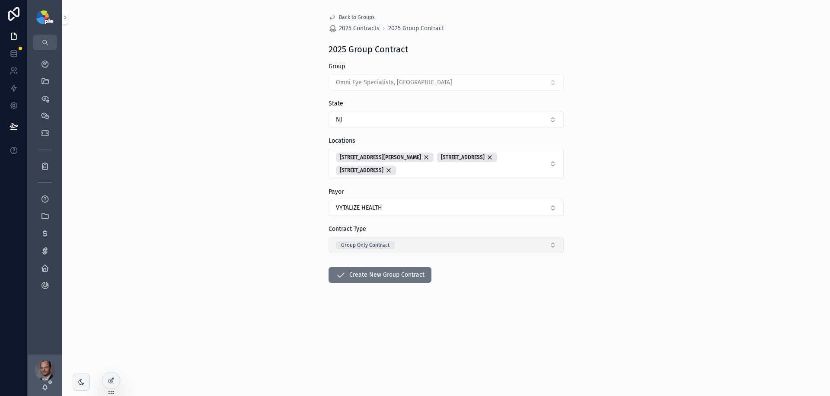
click at [443, 247] on button "Group Only Contract" at bounding box center [446, 245] width 235 height 16
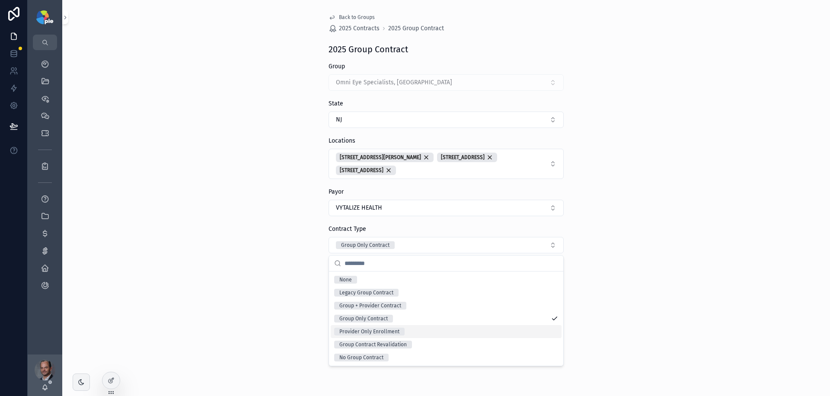
click at [443, 328] on div "Provider Only Enrollment" at bounding box center [446, 331] width 231 height 13
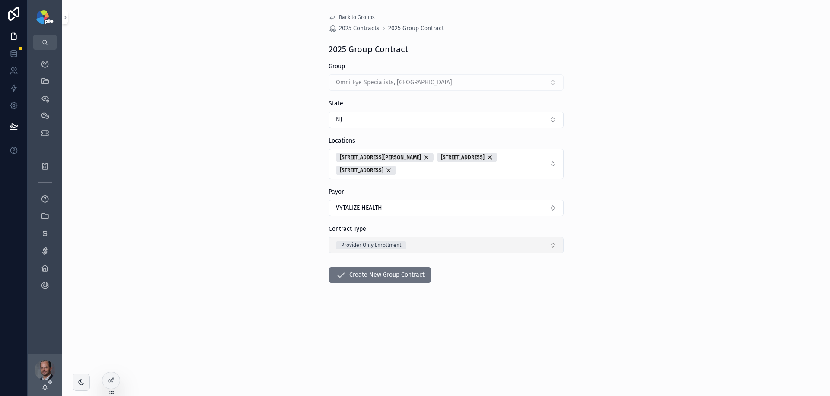
click at [423, 248] on button "Provider Only Enrollment" at bounding box center [446, 245] width 235 height 16
